Goal: Check status: Check status

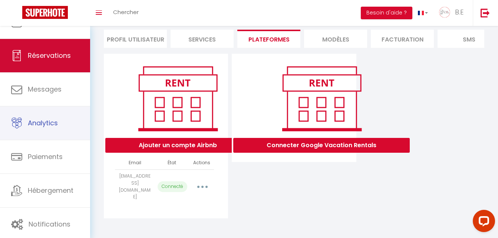
scroll to position [53, 0]
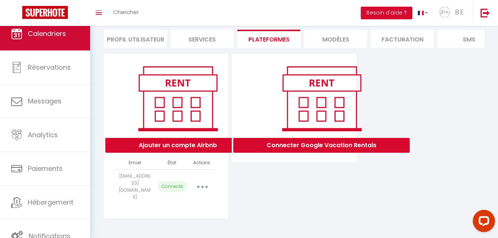
click at [59, 40] on link "Calendriers" at bounding box center [45, 33] width 90 height 33
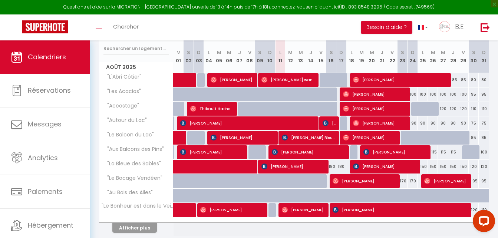
scroll to position [112, 0]
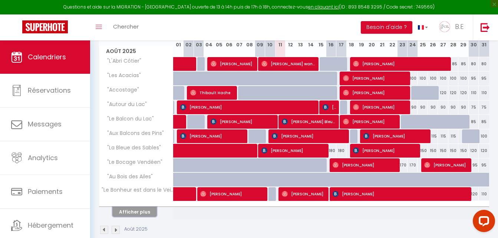
click at [135, 215] on button "Afficher plus" at bounding box center [134, 212] width 45 height 10
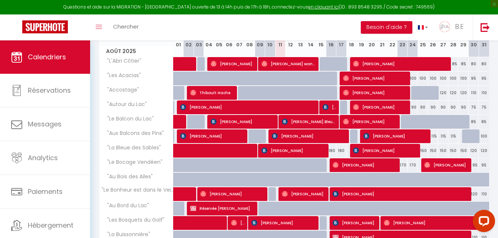
scroll to position [269, 0]
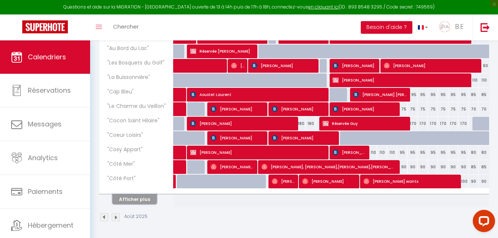
click at [138, 201] on button "Afficher plus" at bounding box center [134, 199] width 45 height 10
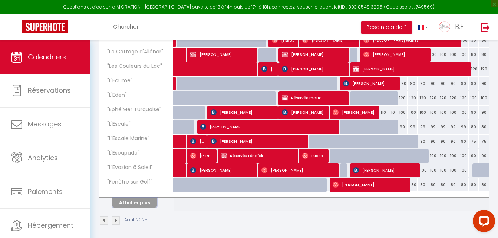
scroll to position [414, 0]
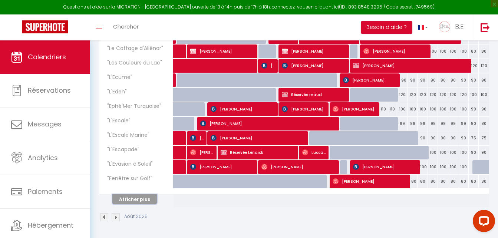
click at [130, 201] on button "Afficher plus" at bounding box center [134, 199] width 45 height 10
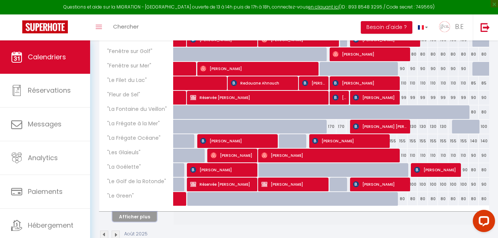
scroll to position [543, 0]
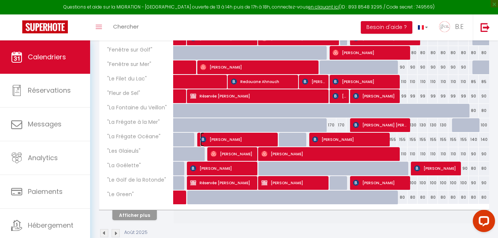
click at [222, 140] on span "[PERSON_NAME]" at bounding box center [236, 139] width 73 height 14
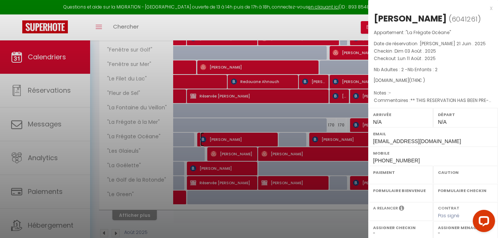
select select "OK"
select select "0"
select select "1"
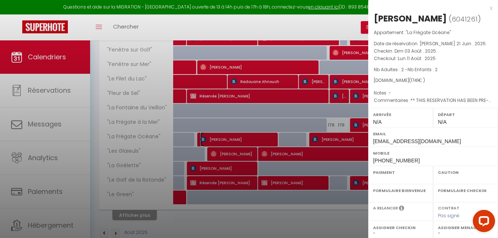
select select
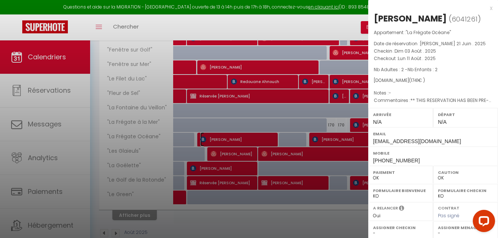
select select "33502"
click at [486, 8] on div "x" at bounding box center [430, 8] width 124 height 9
